Goal: Task Accomplishment & Management: Complete application form

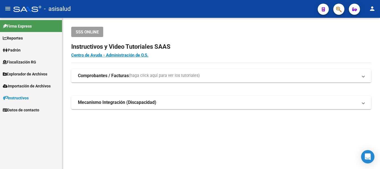
click at [21, 49] on span "Padrón" at bounding box center [12, 50] width 18 height 6
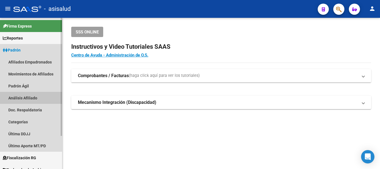
click at [24, 96] on link "Análisis Afiliado" at bounding box center [31, 98] width 62 height 12
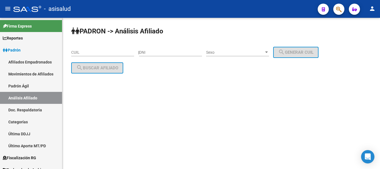
click at [88, 48] on div "CUIL" at bounding box center [102, 50] width 63 height 11
paste input "20-42197441-2"
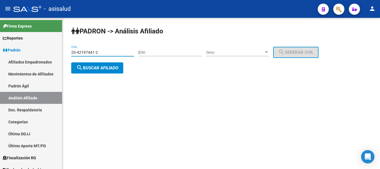
type input "20-42197441-2"
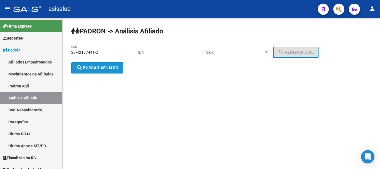
click at [91, 65] on span "search Buscar afiliado" at bounding box center [97, 67] width 42 height 5
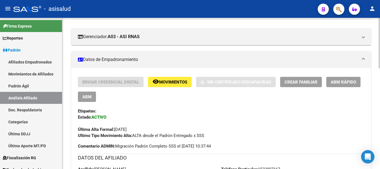
scroll to position [111, 0]
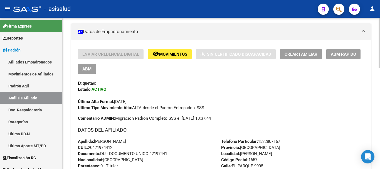
click at [231, 73] on div "Enviar Credencial Digital remove_red_eye Movimientos Sin Certificado Discapacid…" at bounding box center [221, 61] width 287 height 25
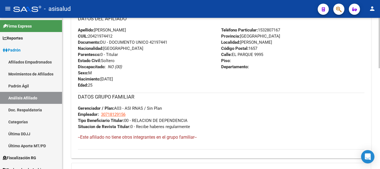
scroll to position [304, 0]
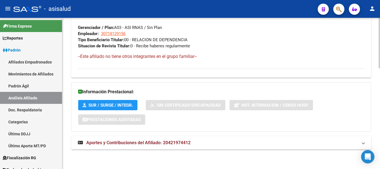
click at [182, 137] on mat-expansion-panel-header "Aportes y Contribuciones del Afiliado: 20421974412" at bounding box center [221, 142] width 300 height 13
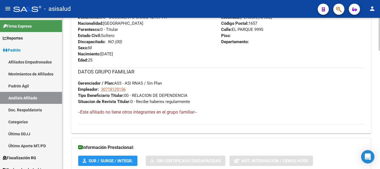
scroll to position [109, 0]
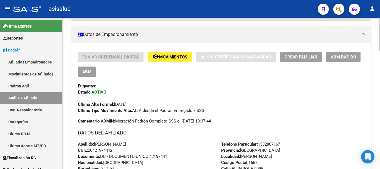
click at [311, 58] on span "Crear Familiar" at bounding box center [301, 57] width 33 height 5
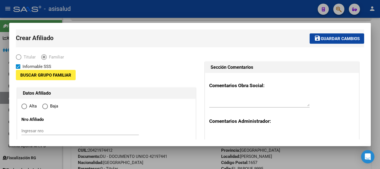
type input "30-71812915-6"
type input "[PERSON_NAME]"
type input "1657"
type input "EL PARQUE"
type input "9995"
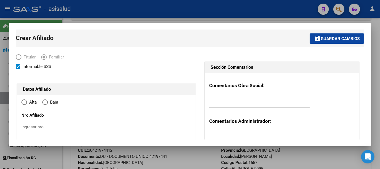
radio input "true"
type input "30-71812915-6"
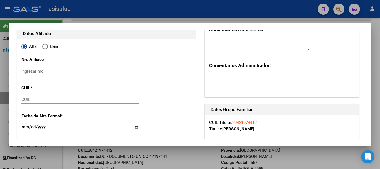
click at [28, 95] on div "CUIL" at bounding box center [80, 99] width 118 height 8
paste input "27-45997823-8"
type input "27-45997823-8"
type input "45997823"
type input "RAMIREZ"
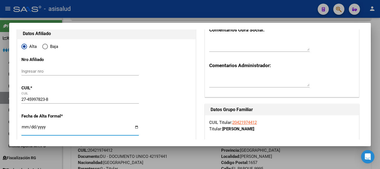
type input "[PERSON_NAME]"
type input "[DATE]"
type input "[PERSON_NAME]"
type input "1665"
type input "[PERSON_NAME]"
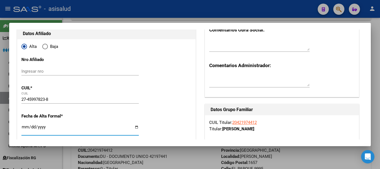
type input "2820"
click at [25, 126] on input "Ingresar fecha" at bounding box center [80, 129] width 118 height 9
type input "[DATE]"
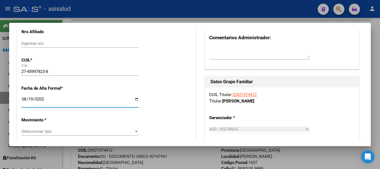
scroll to position [111, 0]
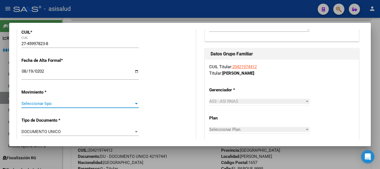
click at [45, 105] on span "Seleccionar tipo" at bounding box center [77, 103] width 112 height 5
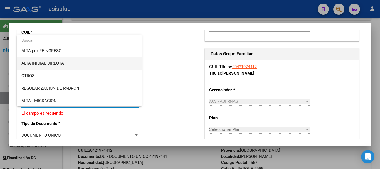
scroll to position [56, 0]
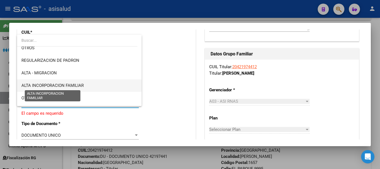
click at [74, 86] on span "ALTA INCORPORACION FAMILIAR" at bounding box center [52, 85] width 62 height 5
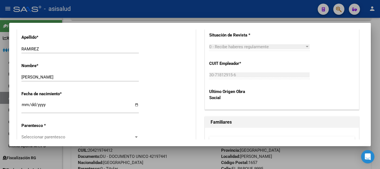
scroll to position [278, 0]
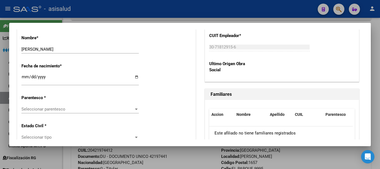
click at [52, 112] on div "Seleccionar parentesco Seleccionar parentesco" at bounding box center [80, 109] width 118 height 8
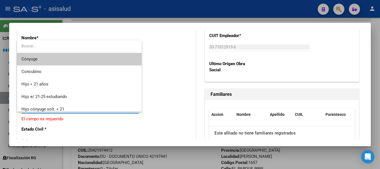
click at [35, 63] on span "Cónyuge" at bounding box center [79, 59] width 116 height 13
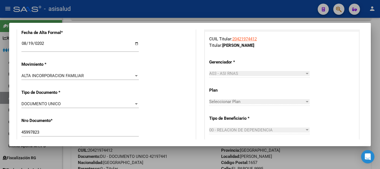
scroll to position [0, 0]
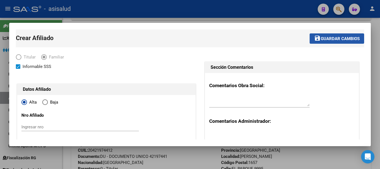
click at [343, 36] on span "Guardar cambios" at bounding box center [340, 38] width 39 height 5
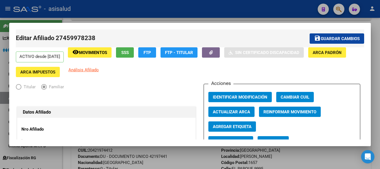
click at [321, 40] on span "Guardar cambios" at bounding box center [340, 38] width 39 height 5
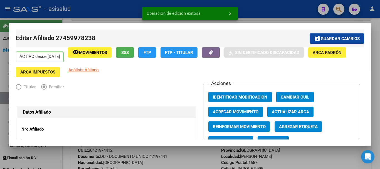
click at [378, 58] on div at bounding box center [190, 84] width 380 height 169
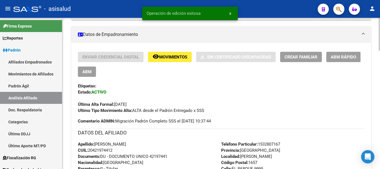
click at [344, 57] on span "ABM Rápido" at bounding box center [343, 57] width 25 height 5
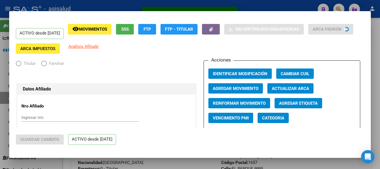
radio input "true"
type input "30-71812915-6"
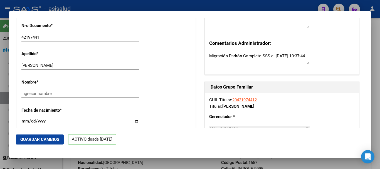
scroll to position [28, 0]
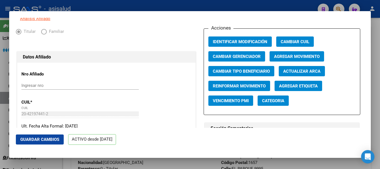
click at [303, 74] on span "Actualizar ARCA" at bounding box center [301, 71] width 37 height 5
type input "[PERSON_NAME]"
type input "11 DE SEPTIEMBR"
type input "EL PARQUE"
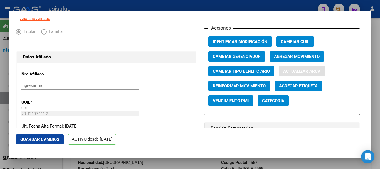
type input "9995"
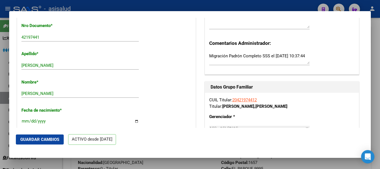
scroll to position [251, 0]
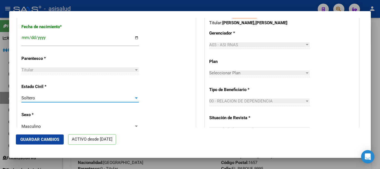
click at [27, 101] on span "Soltero" at bounding box center [28, 98] width 14 height 5
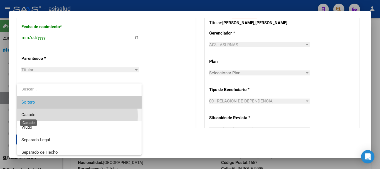
click at [34, 116] on span "Casado" at bounding box center [28, 114] width 14 height 5
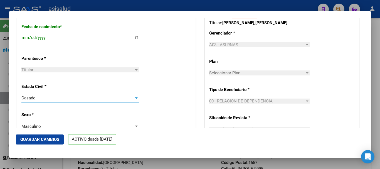
click at [50, 141] on span "Guardar Cambios" at bounding box center [39, 139] width 39 height 5
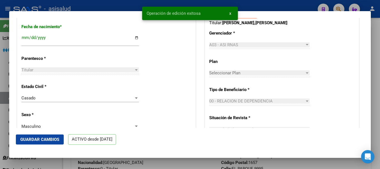
click at [379, 56] on div at bounding box center [190, 84] width 380 height 169
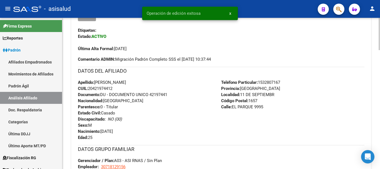
scroll to position [220, 0]
